Goal: Transaction & Acquisition: Purchase product/service

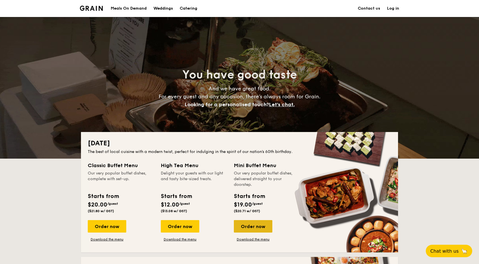
click at [252, 228] on div "Order now" at bounding box center [253, 226] width 38 height 12
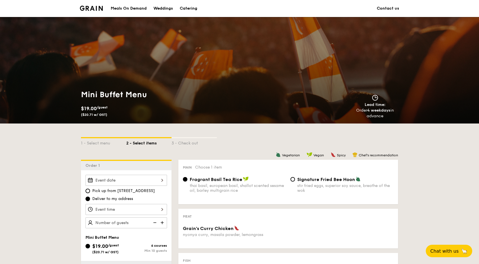
click at [179, 5] on link "Catering" at bounding box center [188, 8] width 24 height 17
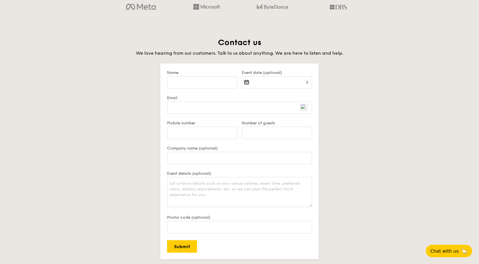
scroll to position [1270, 0]
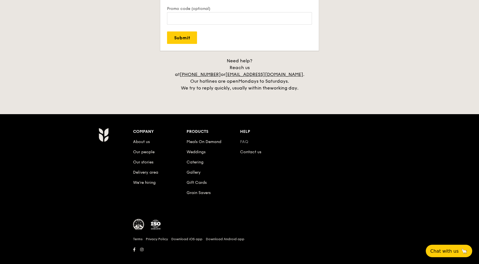
click at [245, 139] on link "FAQ" at bounding box center [244, 141] width 8 height 5
